Goal: Task Accomplishment & Management: Complete application form

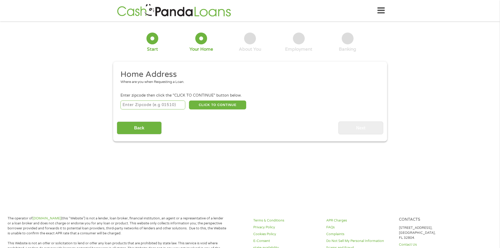
click at [147, 110] on div "CLICK TO CONTINUE Please recheck your Zipcode, it seems to be Incorrect" at bounding box center [250, 105] width 259 height 11
click at [149, 102] on input "number" at bounding box center [153, 105] width 65 height 9
type input "34638"
click at [222, 98] on li "Enter zipcode then click the "CLICK TO CONTINUE" button below. 34638 CLICK TO C…" at bounding box center [250, 102] width 266 height 18
click at [216, 105] on button "CLICK TO CONTINUE" at bounding box center [217, 105] width 57 height 9
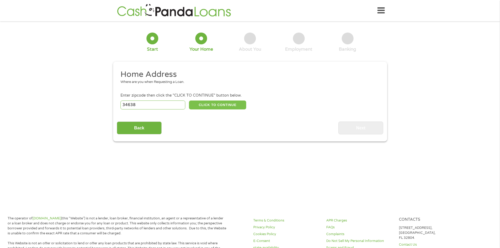
type input "34638"
type input "Land O Lakes"
select select "[US_STATE]"
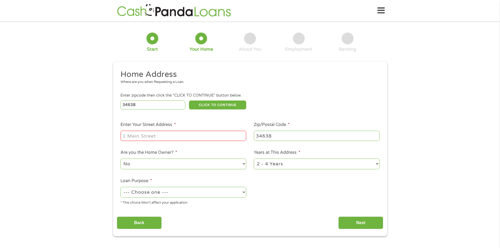
click at [159, 134] on input "Enter Your Street Address *" at bounding box center [184, 136] width 126 height 10
type input "[STREET_ADDRESS]"
select select "60months"
select select "shorttermcash"
click at [355, 223] on input "Next" at bounding box center [360, 223] width 45 height 13
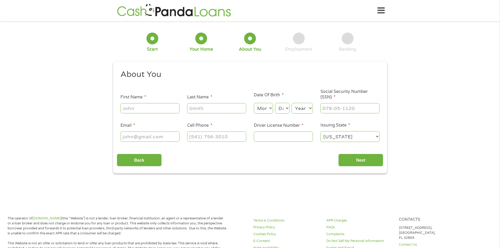
scroll to position [2, 2]
click at [149, 108] on input "First Name *" at bounding box center [150, 108] width 59 height 10
type input "[PERSON_NAME]"
select select "12"
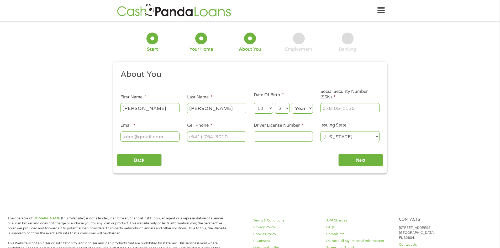
select select "23"
select select "1992"
type input "176-74-6150"
type input "[EMAIL_ADDRESS]c."
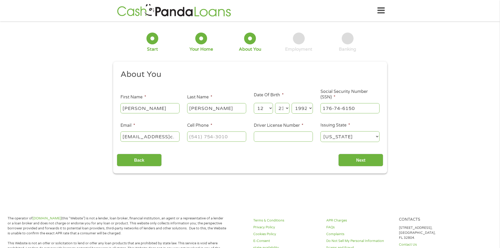
type input "(___) ___-____"
type input "[EMAIL_ADDRESS][DOMAIN_NAME]"
type input "[PHONE_NUMBER]"
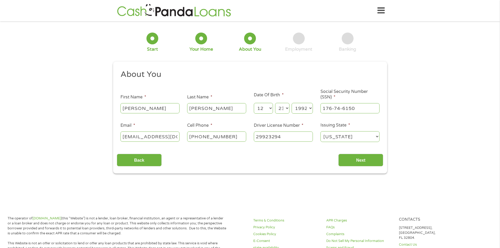
type input "29923294"
click at [369, 153] on div "Back Next" at bounding box center [250, 158] width 266 height 17
click at [362, 157] on input "Next" at bounding box center [360, 160] width 45 height 13
click at [347, 156] on input "Next" at bounding box center [360, 160] width 45 height 13
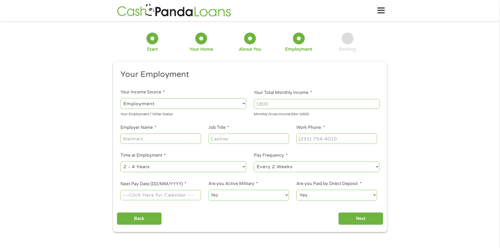
scroll to position [2, 2]
click at [284, 102] on input "Your Total Monthly Income *" at bounding box center [317, 104] width 126 height 10
type input "6000"
type input "K"
type input "AHN"
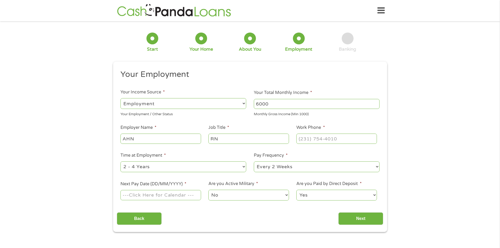
type input "RN"
type input "[PHONE_NUMBER]"
select select "60months"
select select "biweekly"
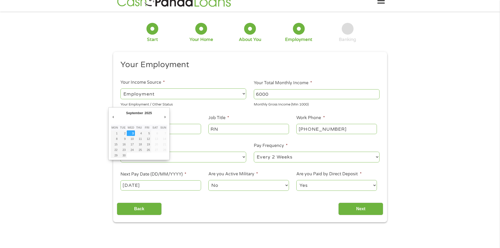
scroll to position [11, 0]
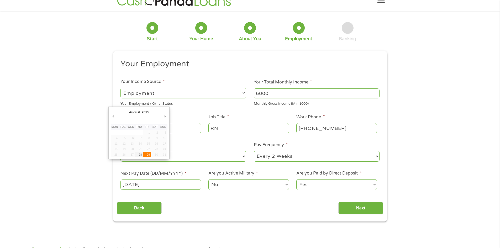
type input "[DATE]"
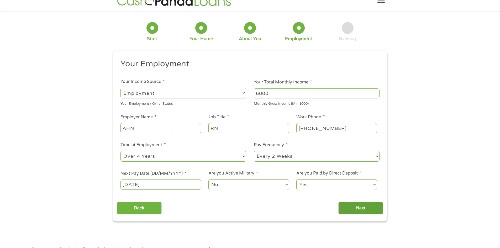
click at [353, 209] on input "Next" at bounding box center [360, 208] width 45 height 13
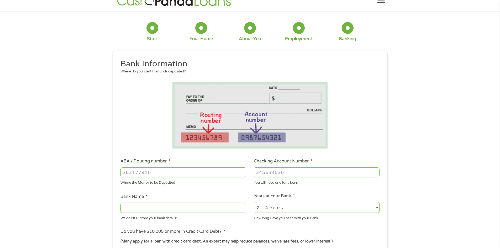
scroll to position [0, 0]
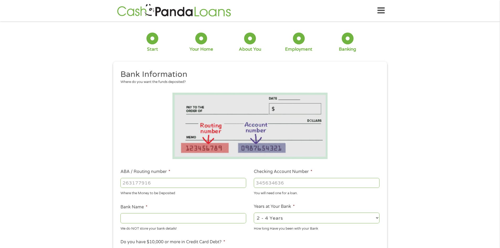
click at [153, 187] on input "ABA / Routing number *" at bounding box center [184, 183] width 126 height 10
type input "083000137"
type input "29016828"
type input "JPMORGAN CHASE BANK NA"
type input "2901682873"
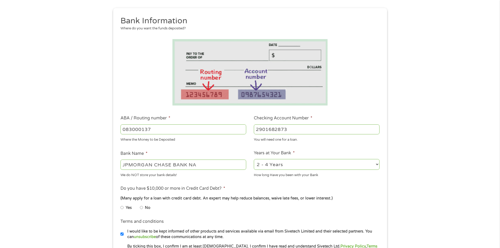
scroll to position [105, 0]
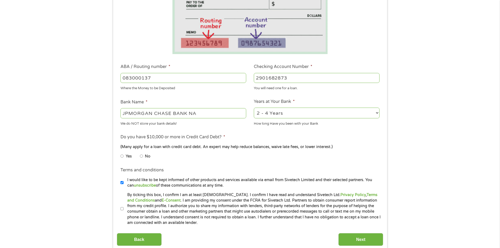
click at [142, 157] on input "No" at bounding box center [141, 156] width 3 height 8
radio input "true"
click at [123, 182] on input "I would like to be kept informed of other products and services available via e…" at bounding box center [122, 183] width 3 height 8
checkbox input "false"
click at [124, 208] on label "By ticking this box, I confirm I am at least [DEMOGRAPHIC_DATA]. I confirm I ha…" at bounding box center [253, 209] width 258 height 34
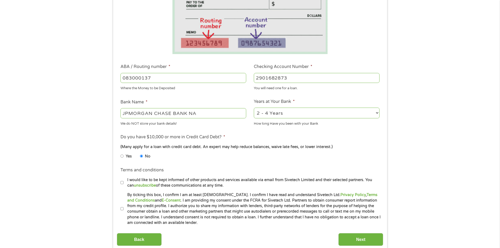
click at [124, 208] on input "By ticking this box, I confirm I am at least [DEMOGRAPHIC_DATA]. I confirm I ha…" at bounding box center [122, 209] width 3 height 8
checkbox input "true"
click at [358, 243] on input "Next" at bounding box center [360, 239] width 45 height 13
click at [363, 237] on input "Next" at bounding box center [360, 239] width 45 height 13
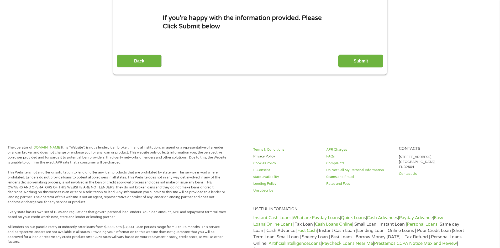
scroll to position [0, 0]
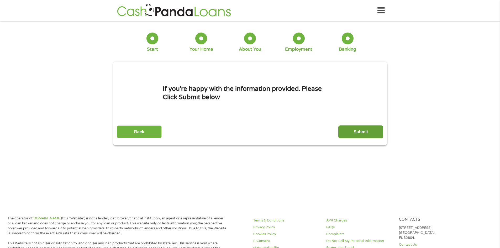
click at [356, 129] on input "Submit" at bounding box center [360, 131] width 45 height 13
